Goal: Use online tool/utility

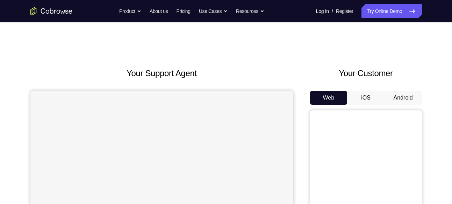
click at [406, 96] on button "Android" at bounding box center [402, 98] width 37 height 14
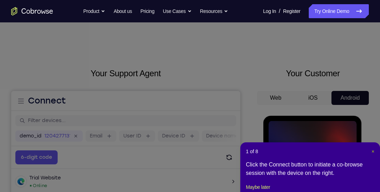
click at [374, 150] on span "×" at bounding box center [373, 152] width 3 height 6
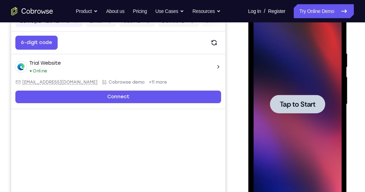
scroll to position [121, 0]
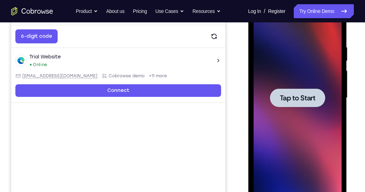
click at [288, 97] on span "Tap to Start" at bounding box center [298, 97] width 36 height 7
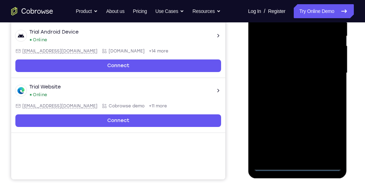
scroll to position [146, 0]
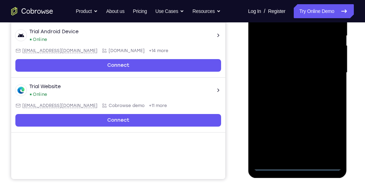
click at [297, 164] on div at bounding box center [297, 73] width 88 height 196
click at [327, 135] on div at bounding box center [297, 73] width 88 height 196
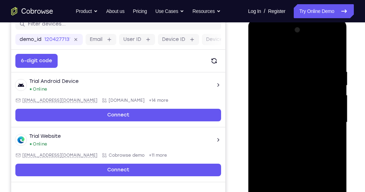
scroll to position [96, 0]
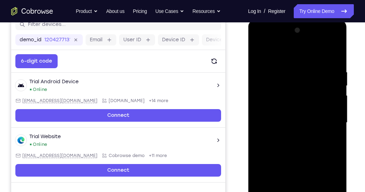
click at [335, 41] on div at bounding box center [297, 123] width 88 height 196
click at [313, 50] on div at bounding box center [297, 123] width 88 height 196
click at [285, 39] on div at bounding box center [297, 123] width 88 height 196
click at [280, 64] on div at bounding box center [297, 123] width 88 height 196
click at [267, 118] on div at bounding box center [297, 123] width 88 height 196
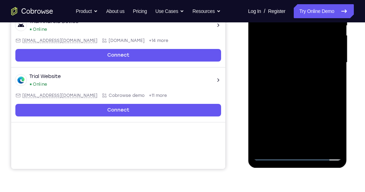
scroll to position [158, 0]
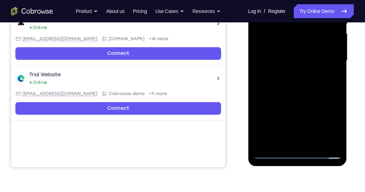
click at [273, 153] on div at bounding box center [297, 61] width 88 height 196
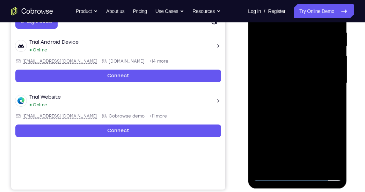
scroll to position [133, 0]
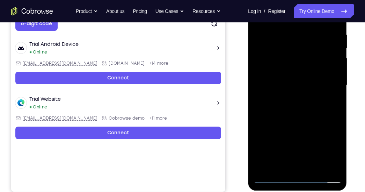
click at [269, 60] on div at bounding box center [297, 85] width 88 height 196
click at [290, 99] on div at bounding box center [297, 85] width 88 height 196
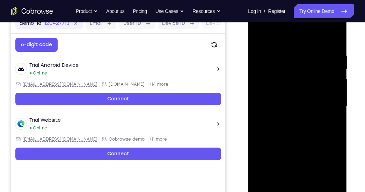
scroll to position [112, 0]
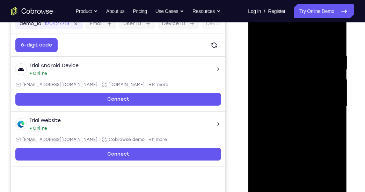
click at [277, 92] on div at bounding box center [297, 107] width 88 height 196
click at [281, 101] on div at bounding box center [297, 107] width 88 height 196
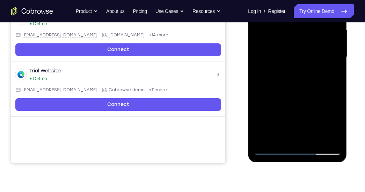
scroll to position [163, 0]
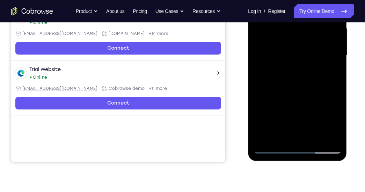
click at [272, 147] on div at bounding box center [297, 56] width 88 height 196
click at [299, 71] on div at bounding box center [297, 56] width 88 height 196
click at [301, 39] on div at bounding box center [297, 56] width 88 height 196
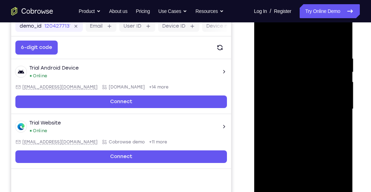
scroll to position [109, 0]
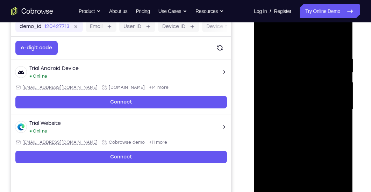
click at [342, 37] on div at bounding box center [303, 110] width 88 height 196
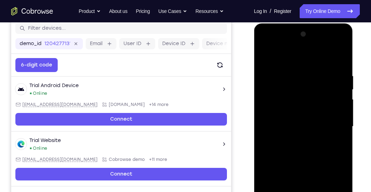
scroll to position [91, 0]
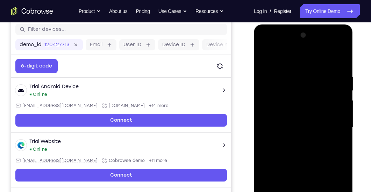
click at [266, 55] on div at bounding box center [303, 128] width 88 height 196
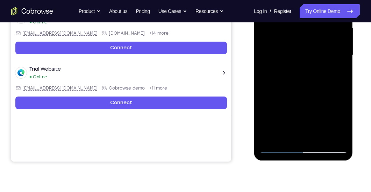
scroll to position [164, 0]
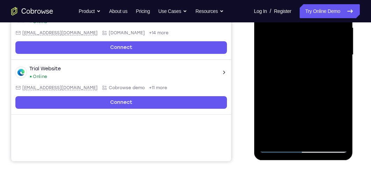
click at [320, 136] on div at bounding box center [303, 55] width 88 height 196
click at [309, 91] on div at bounding box center [303, 55] width 88 height 196
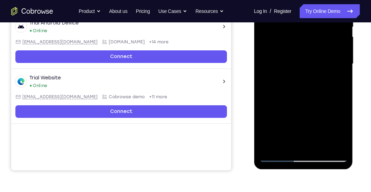
scroll to position [154, 0]
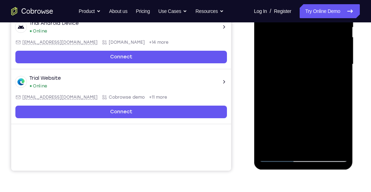
click at [276, 156] on div at bounding box center [303, 64] width 88 height 196
click at [286, 144] on div at bounding box center [303, 64] width 88 height 196
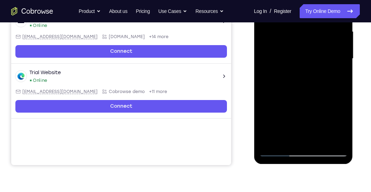
scroll to position [162, 0]
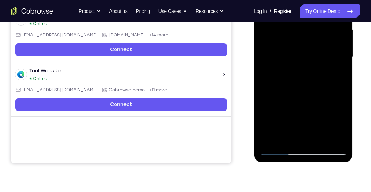
click at [344, 130] on div at bounding box center [303, 57] width 88 height 196
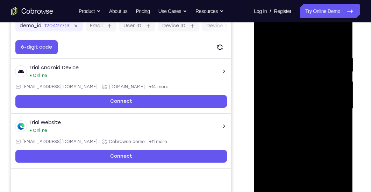
scroll to position [110, 0]
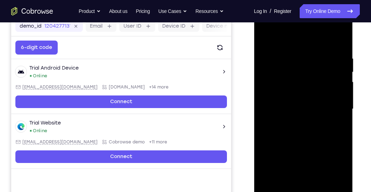
click at [305, 57] on div at bounding box center [303, 109] width 88 height 196
click at [342, 95] on div at bounding box center [303, 109] width 88 height 196
click at [342, 96] on div at bounding box center [303, 109] width 88 height 196
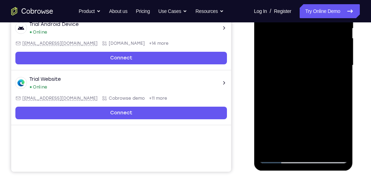
scroll to position [154, 0]
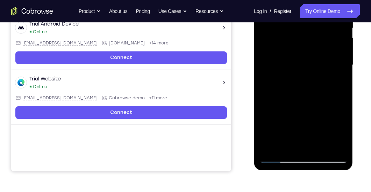
click at [269, 147] on div at bounding box center [303, 65] width 88 height 196
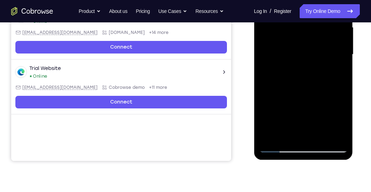
scroll to position [165, 0]
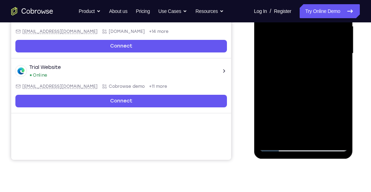
click at [285, 134] on div at bounding box center [303, 54] width 88 height 196
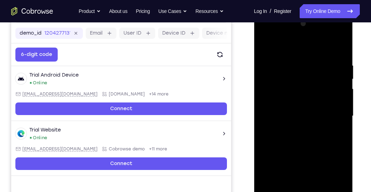
scroll to position [102, 0]
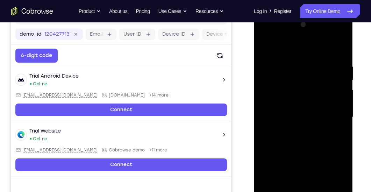
click at [279, 45] on div at bounding box center [303, 117] width 88 height 196
click at [338, 45] on div at bounding box center [303, 117] width 88 height 196
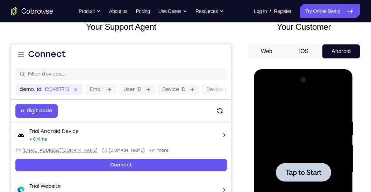
scroll to position [38, 0]
